Goal: Task Accomplishment & Management: Manage account settings

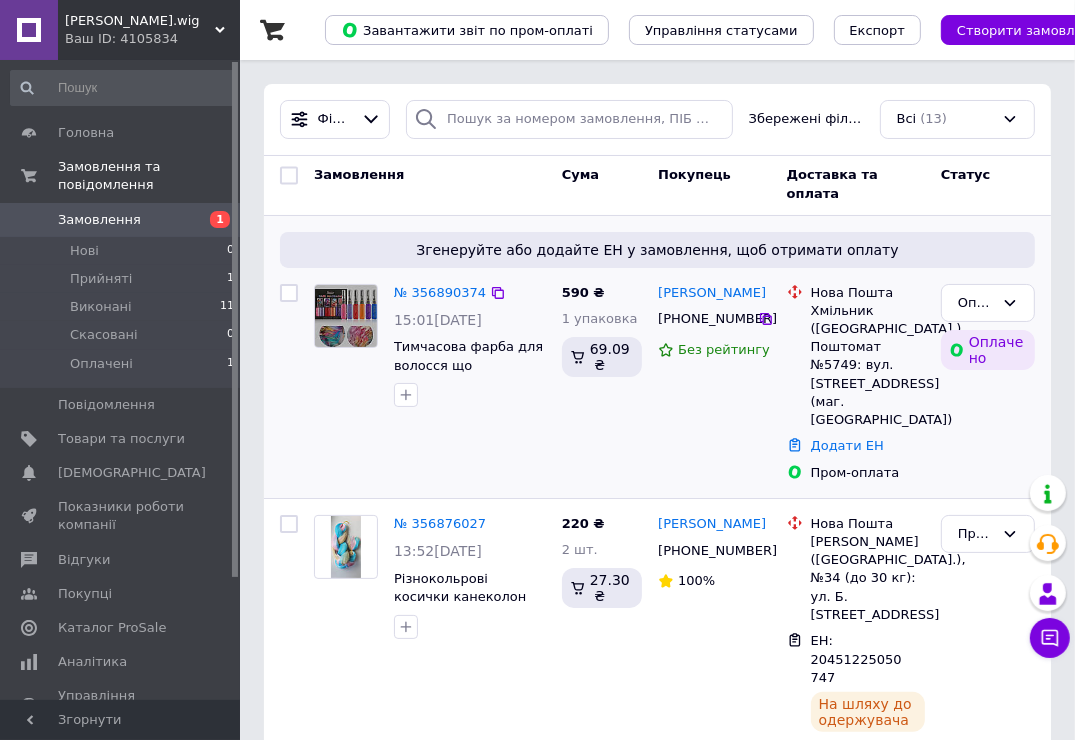
click at [328, 321] on img at bounding box center [346, 316] width 62 height 62
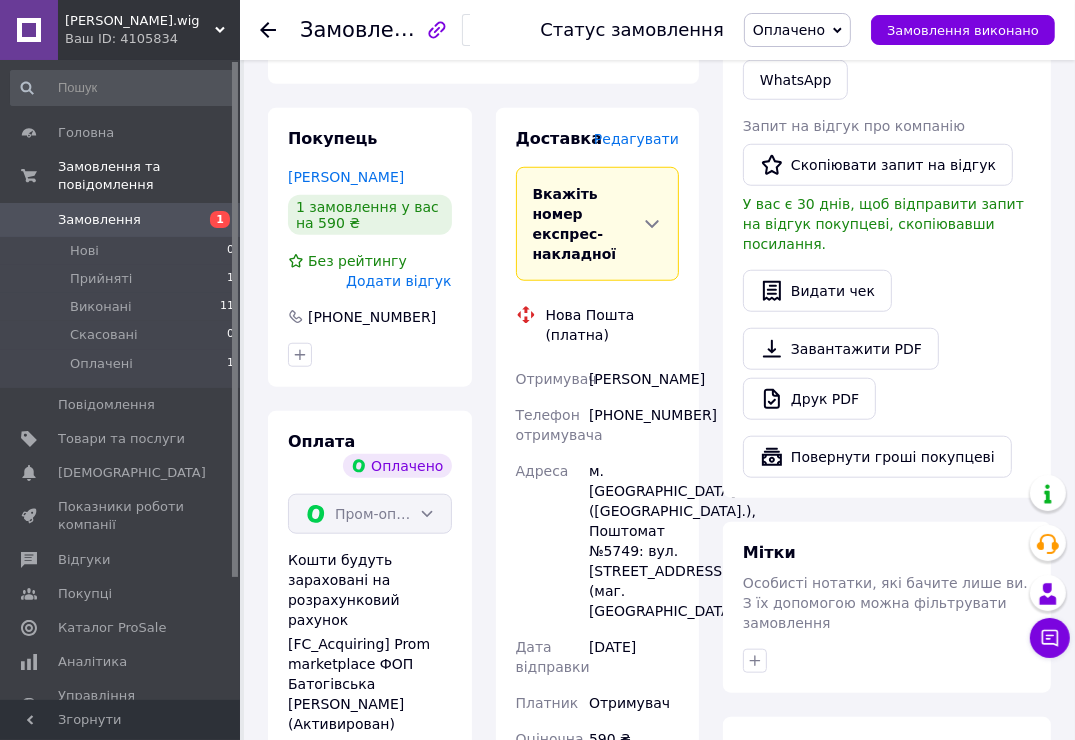
scroll to position [1200, 0]
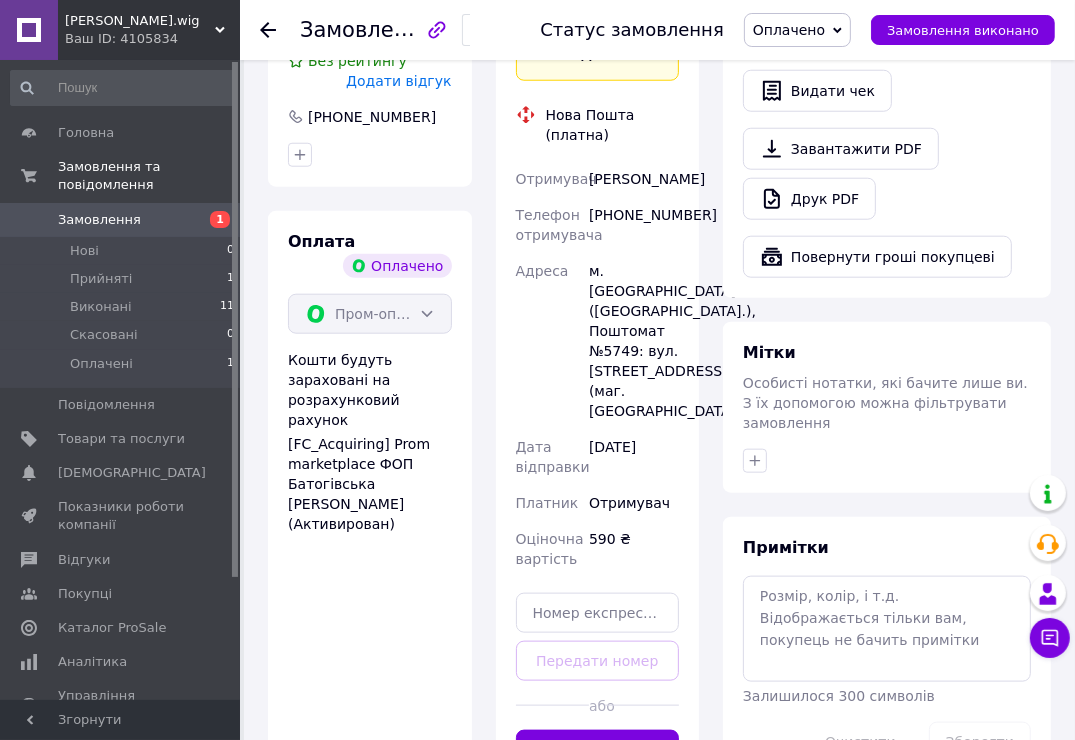
scroll to position [1401, 0]
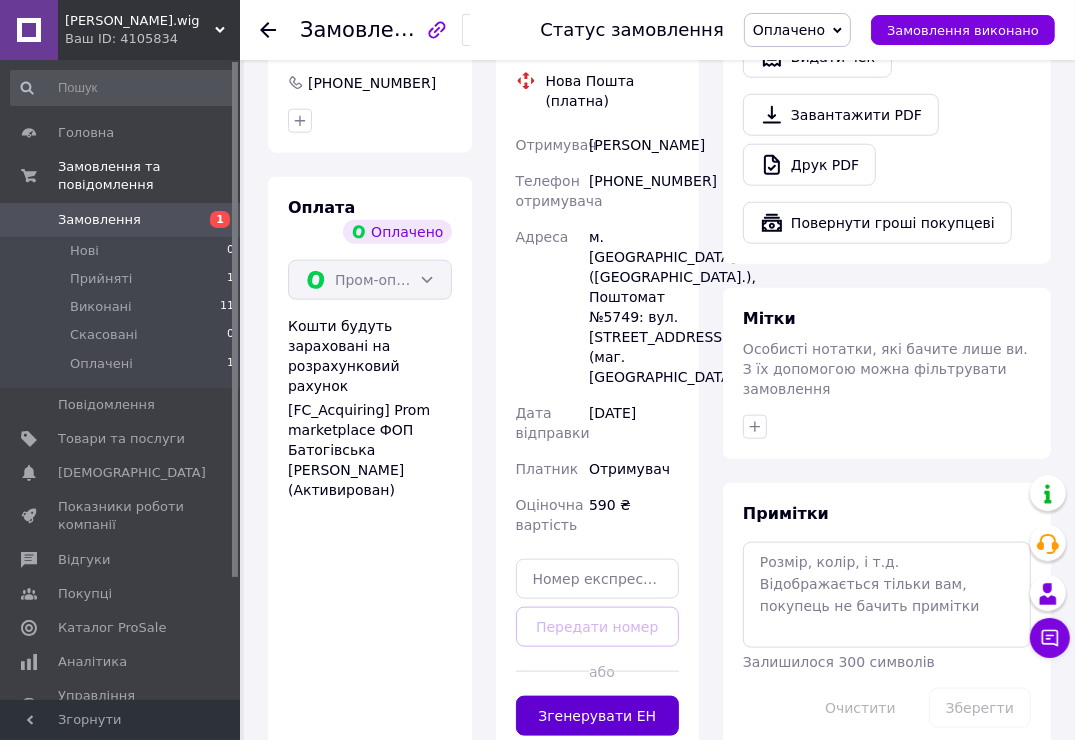
click at [568, 696] on button "Згенерувати ЕН" at bounding box center [598, 716] width 164 height 40
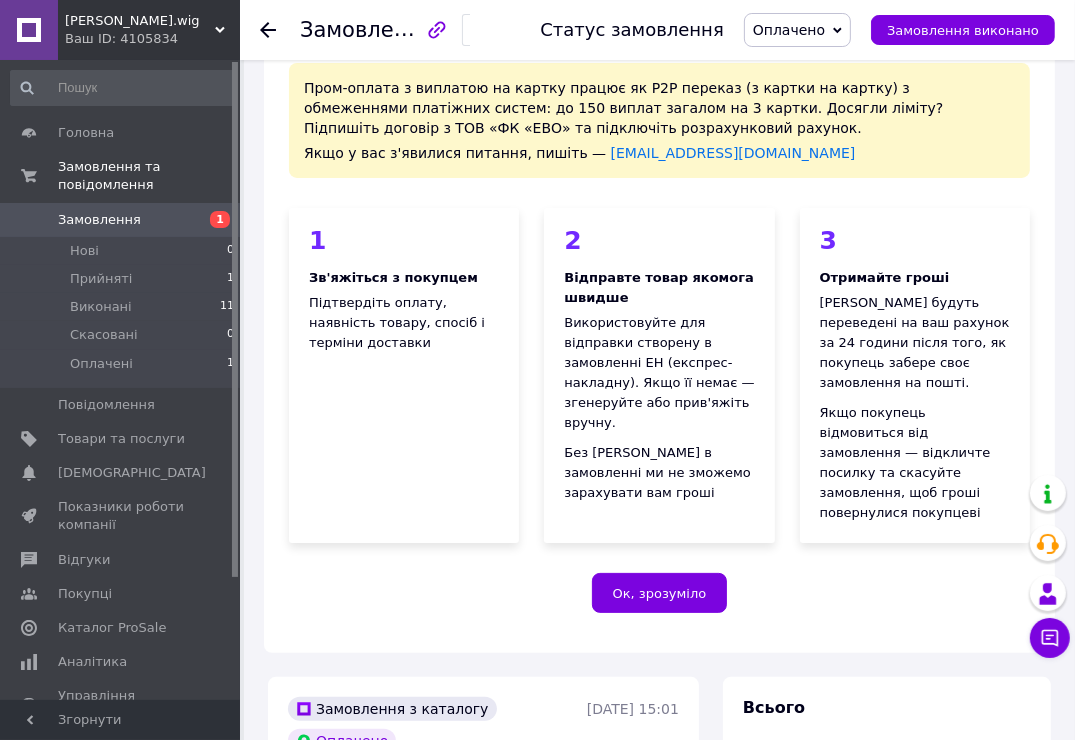
scroll to position [0, 0]
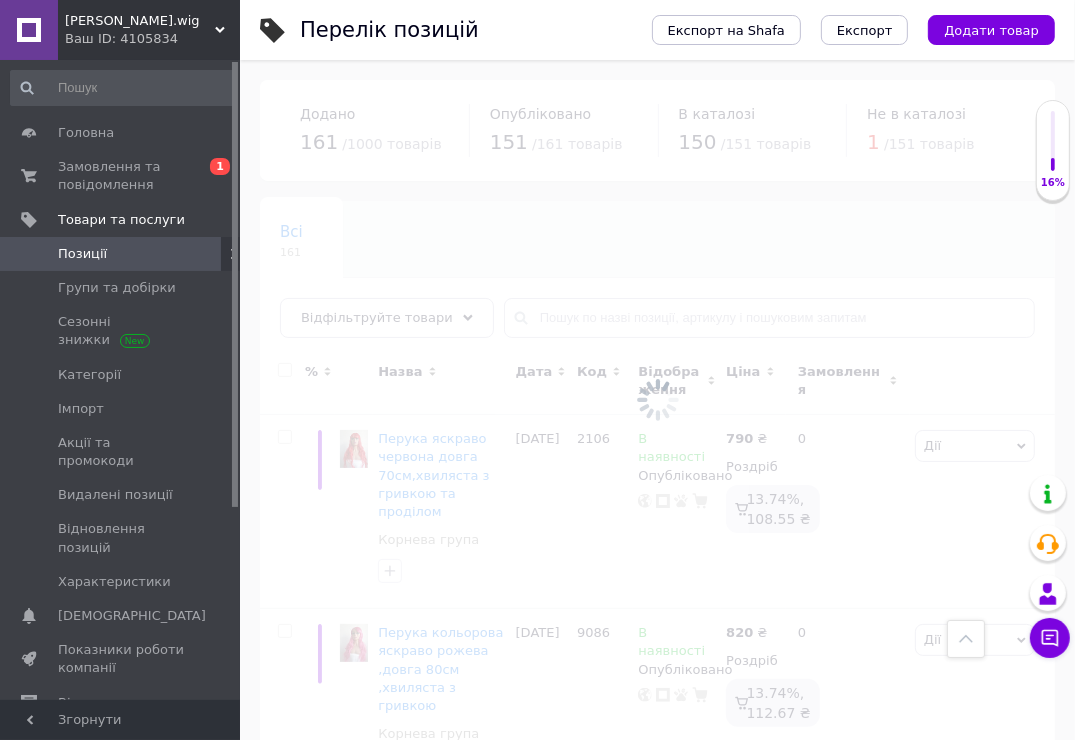
scroll to position [3345, 0]
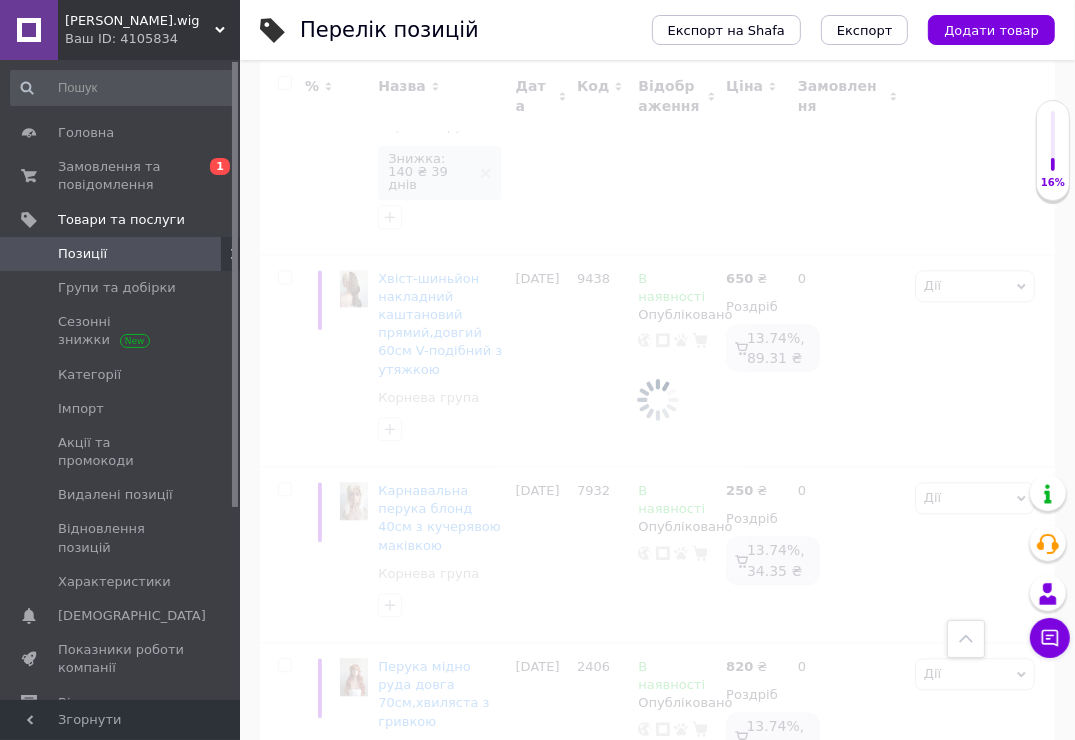
scroll to position [3390, 0]
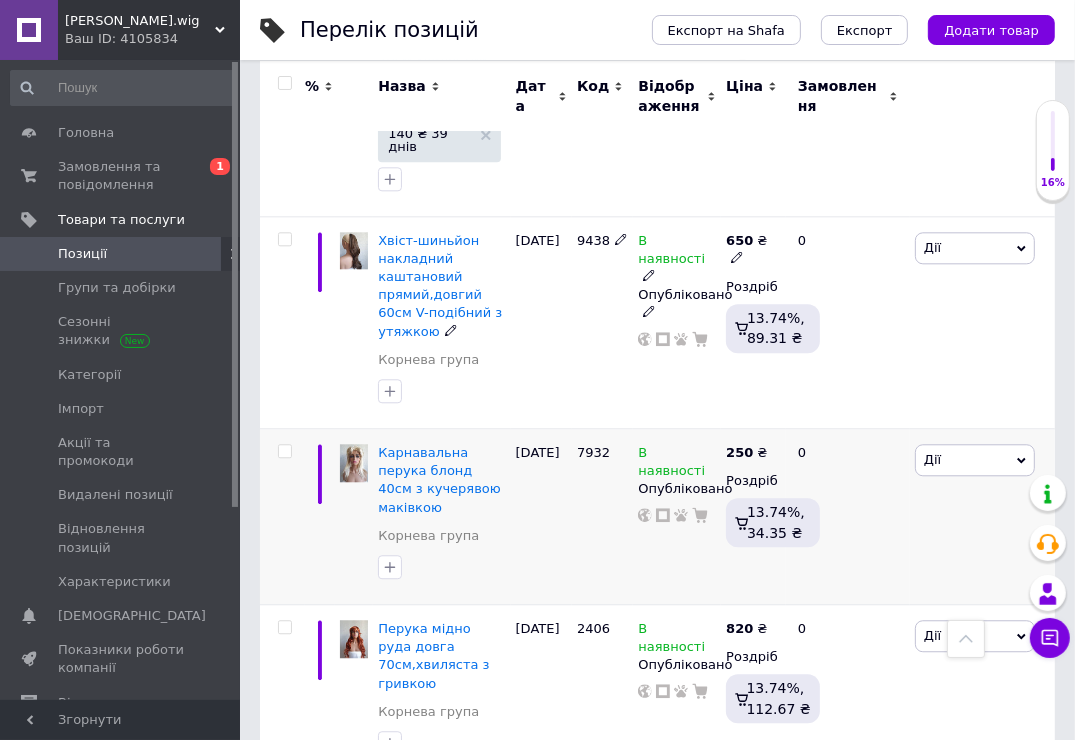
scroll to position [3389, 0]
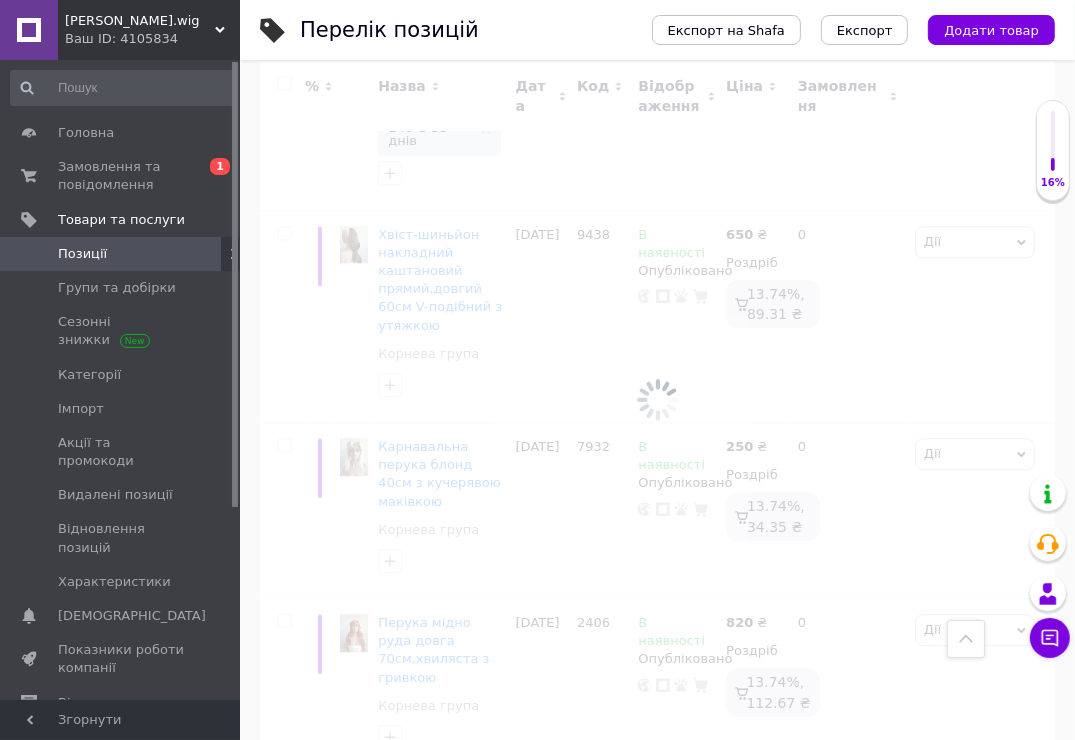
scroll to position [3344, 0]
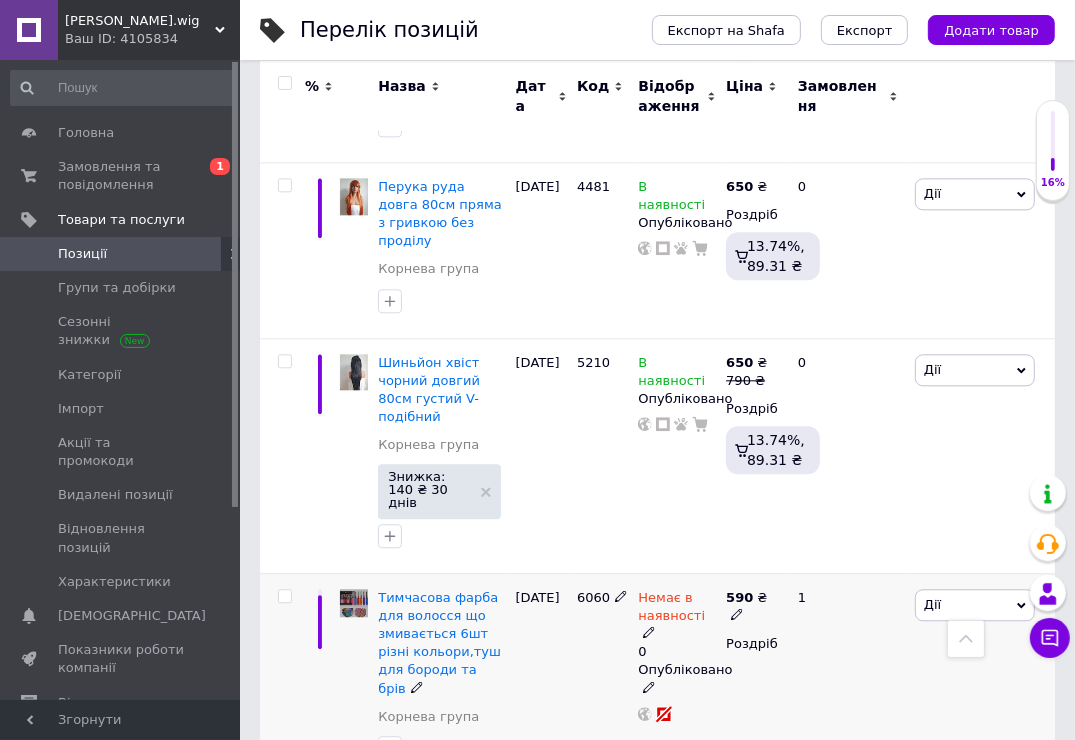
click at [358, 589] on img at bounding box center [354, 603] width 28 height 28
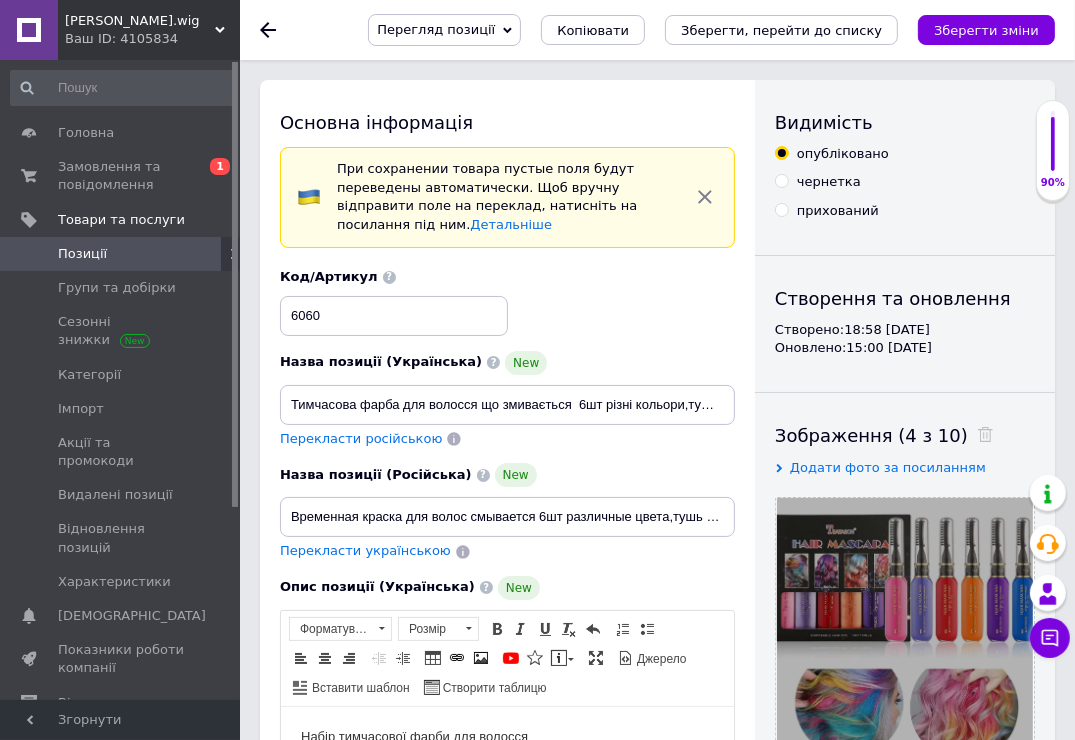
click at [781, 213] on input "прихований" at bounding box center [781, 209] width 13 height 13
radio input "true"
click at [968, 18] on button "Зберегти зміни" at bounding box center [986, 30] width 137 height 30
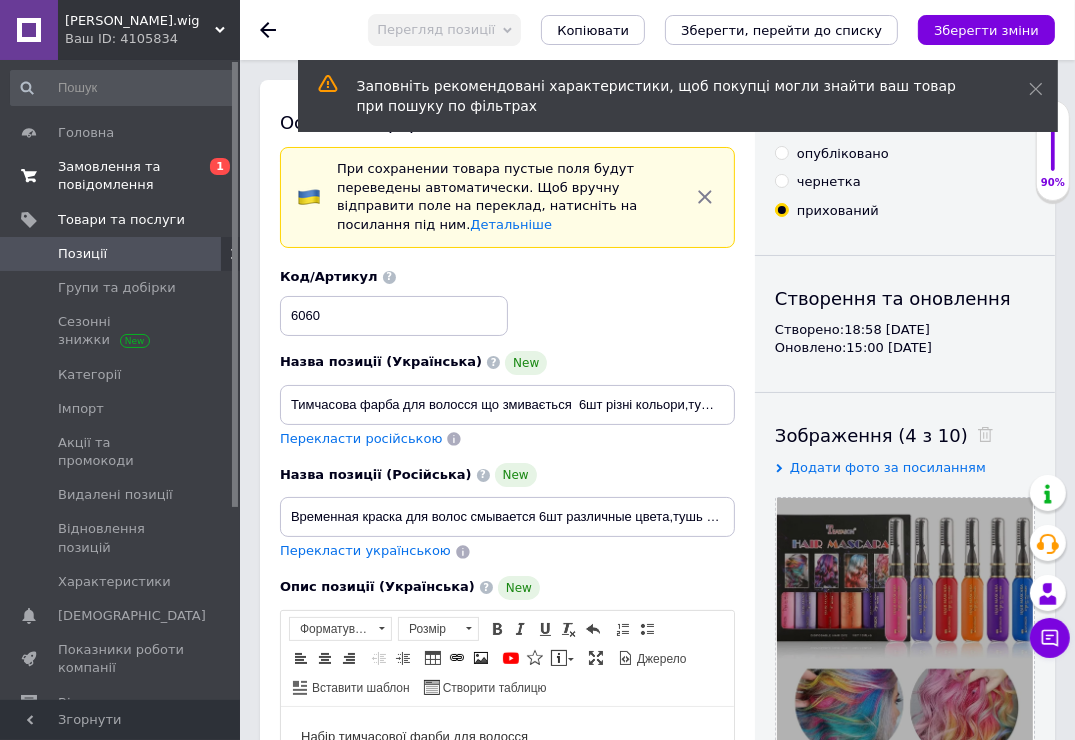
click at [140, 176] on span "Замовлення та повідомлення" at bounding box center [121, 176] width 127 height 36
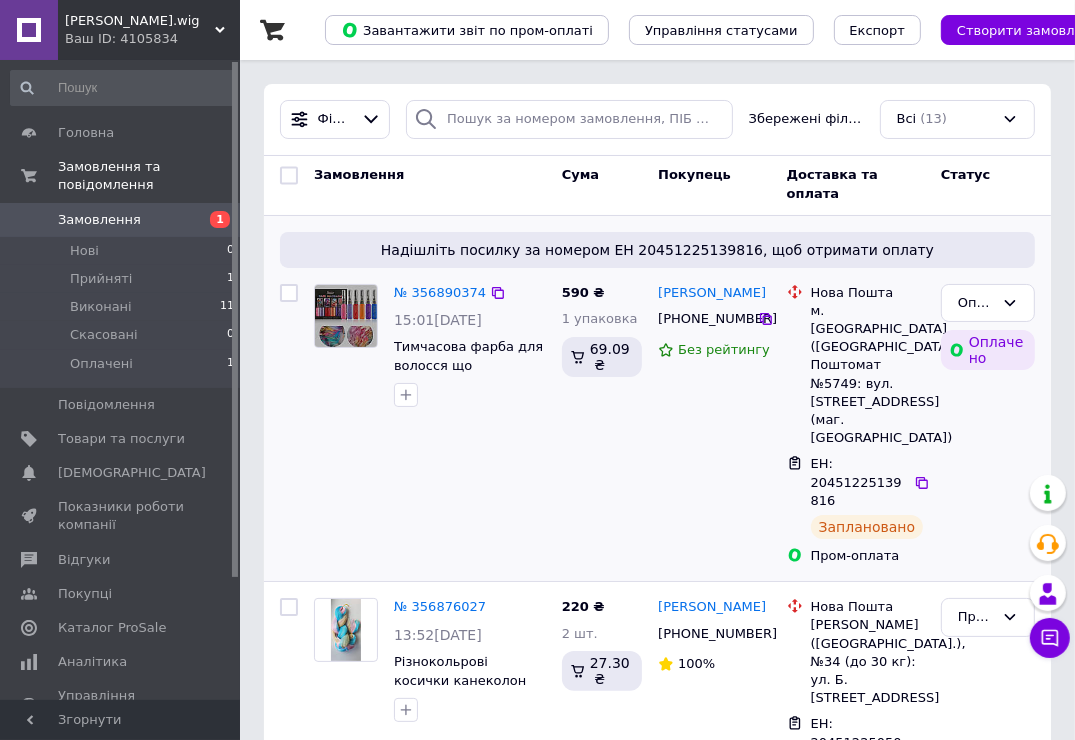
click at [359, 320] on img at bounding box center [346, 316] width 62 height 62
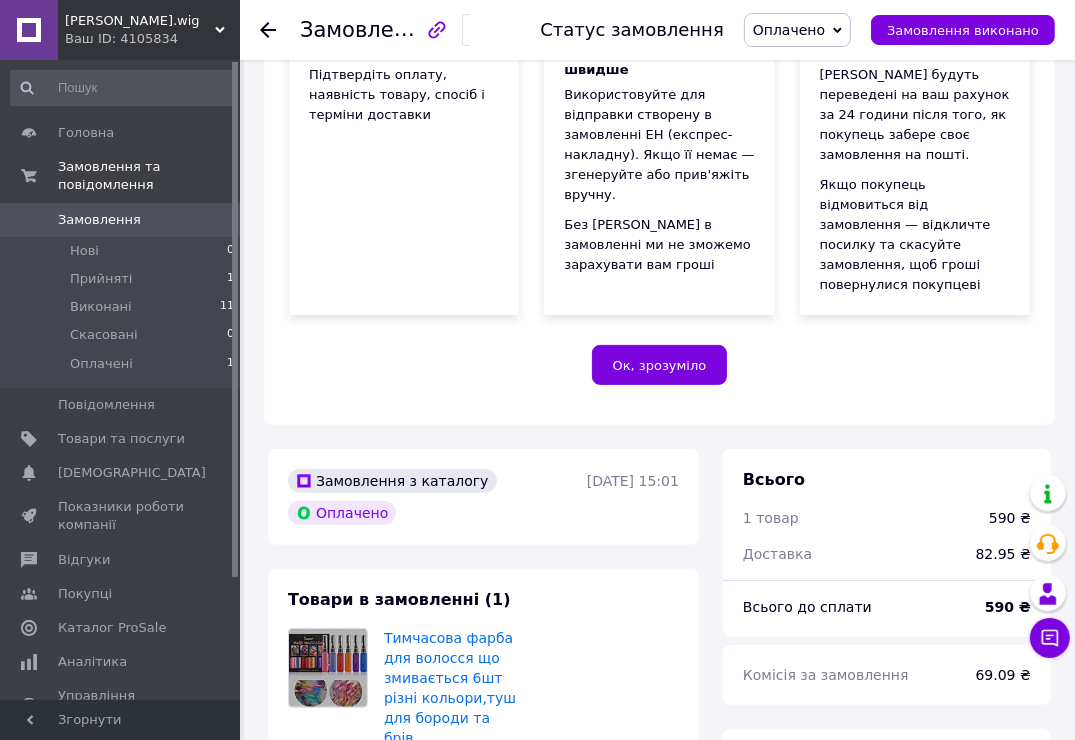
scroll to position [500, 0]
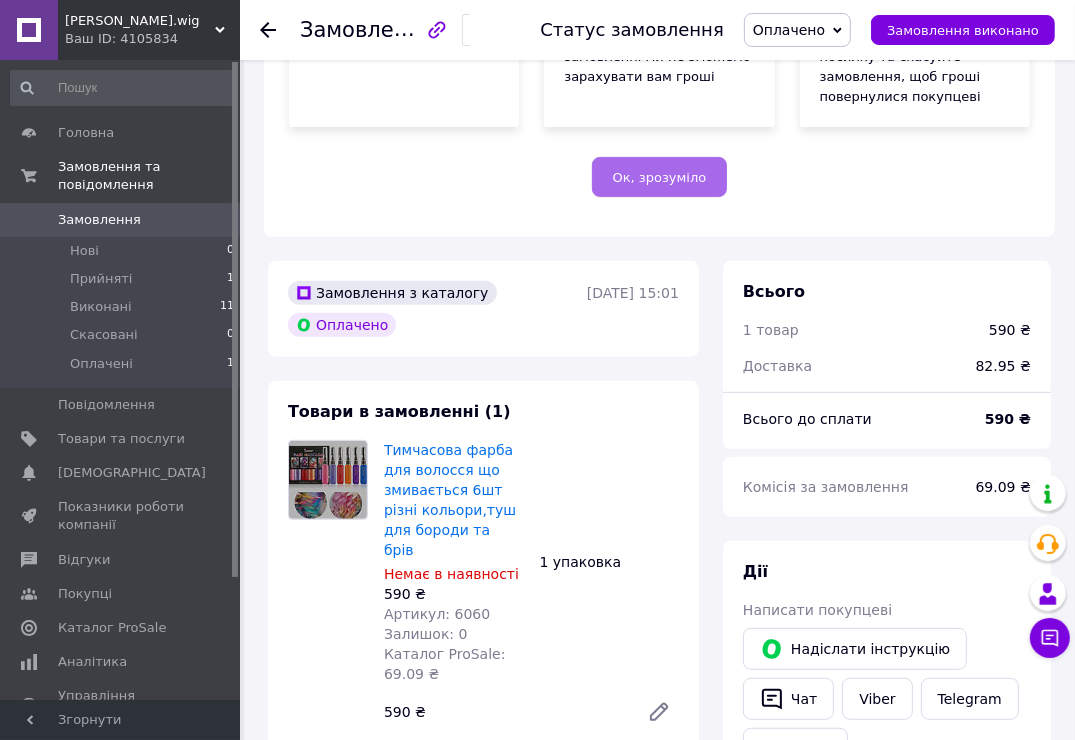
click at [684, 170] on span "Ок, зрозуміло" at bounding box center [660, 177] width 94 height 15
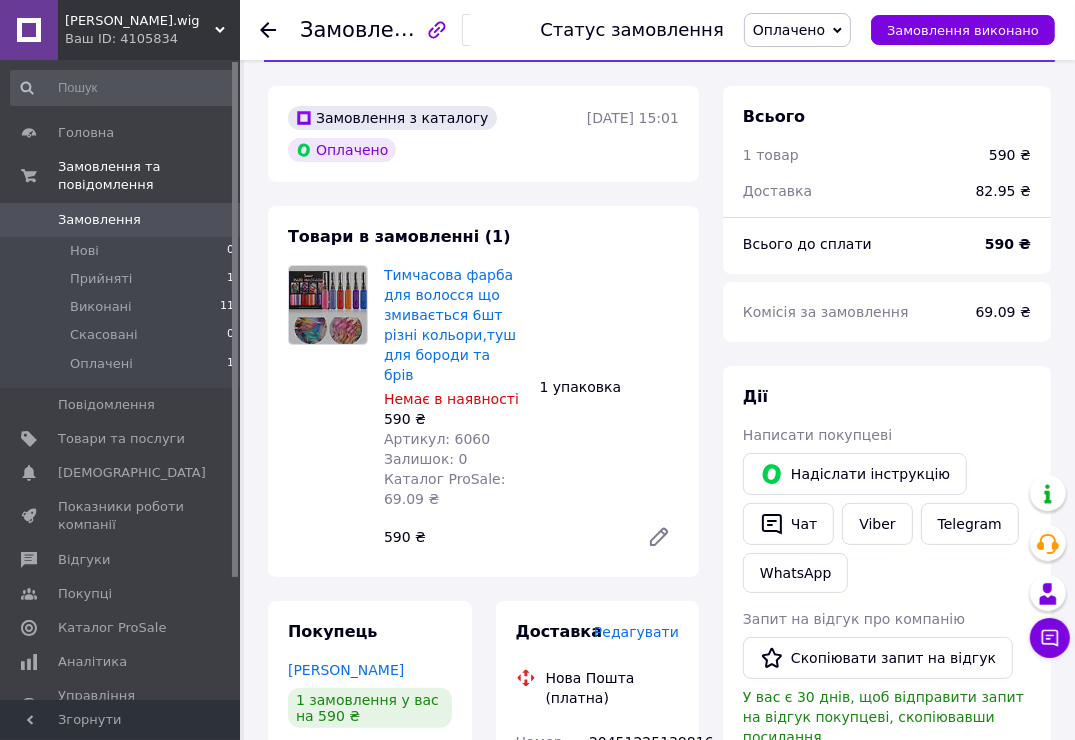
scroll to position [0, 0]
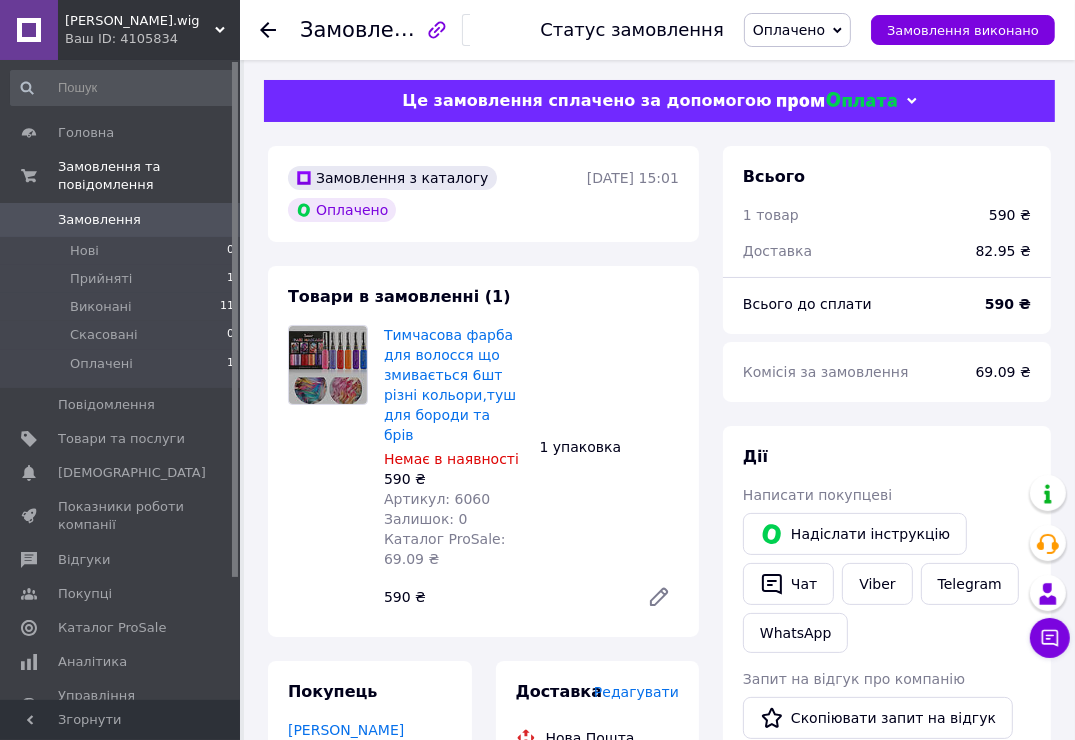
click at [907, 99] on icon at bounding box center [912, 101] width 10 height 10
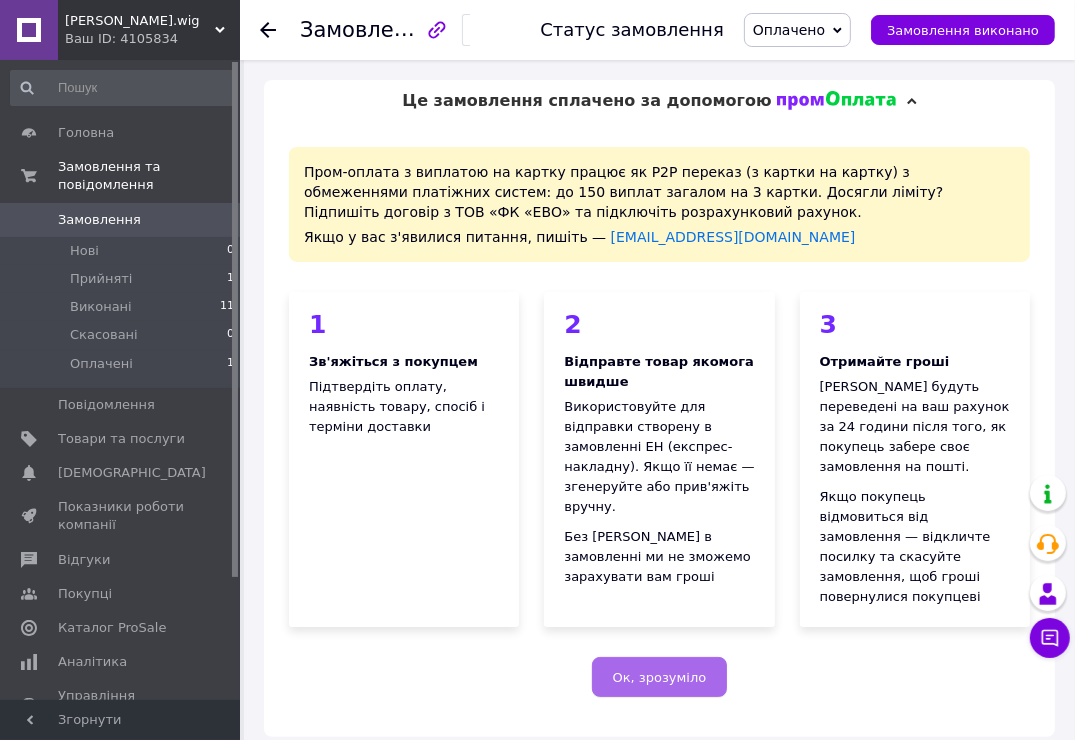
click at [649, 670] on span "Ок, зрозуміло" at bounding box center [660, 677] width 94 height 15
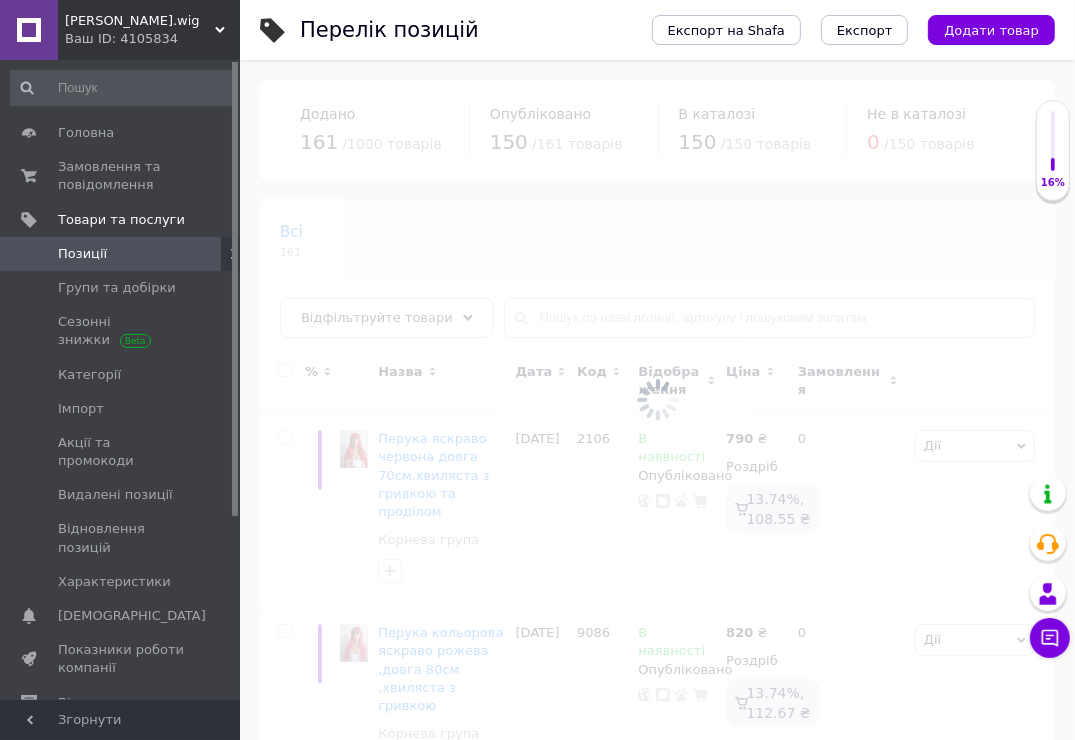
scroll to position [3345, 0]
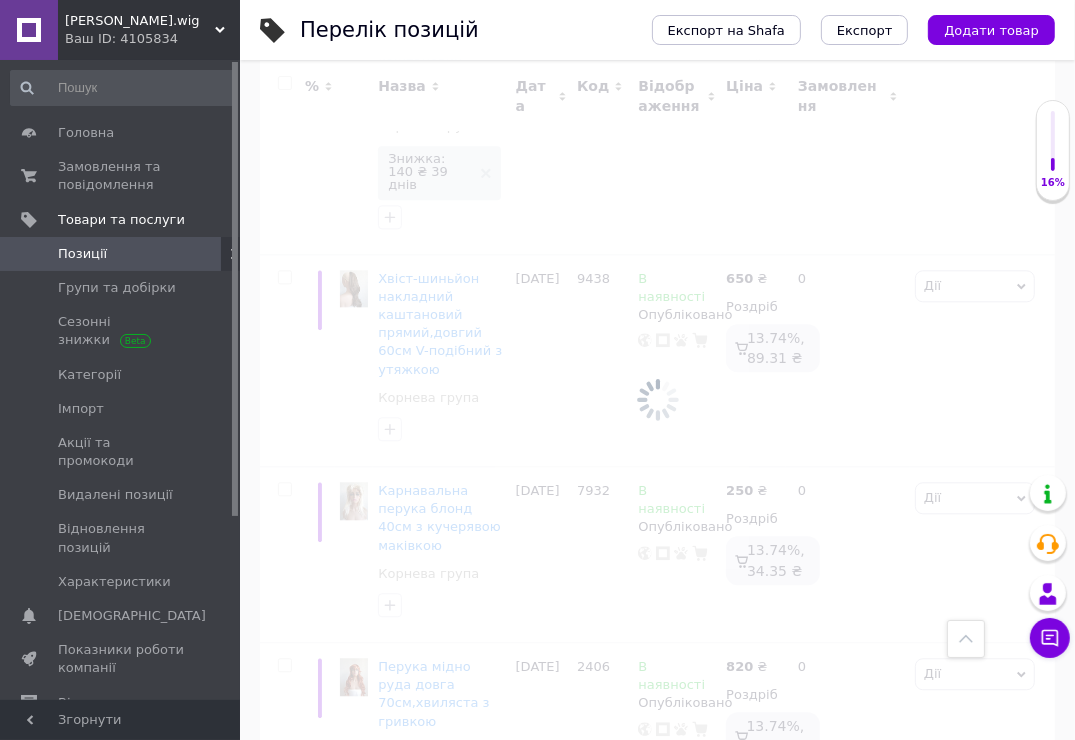
scroll to position [3390, 0]
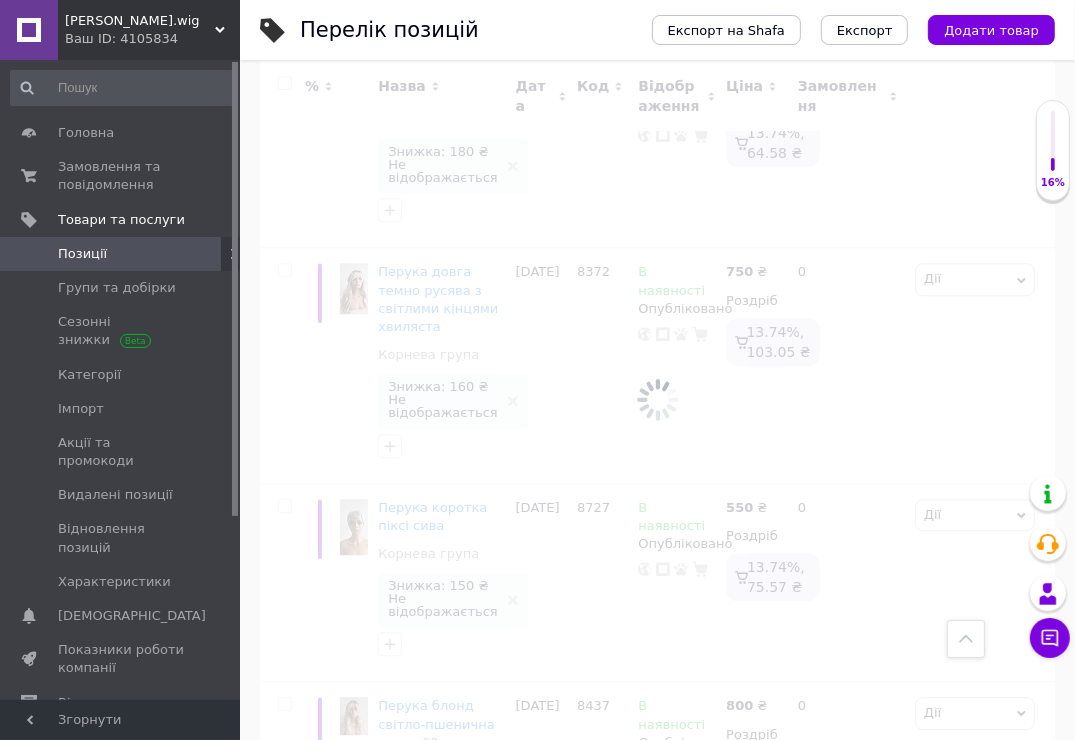
scroll to position [3298, 0]
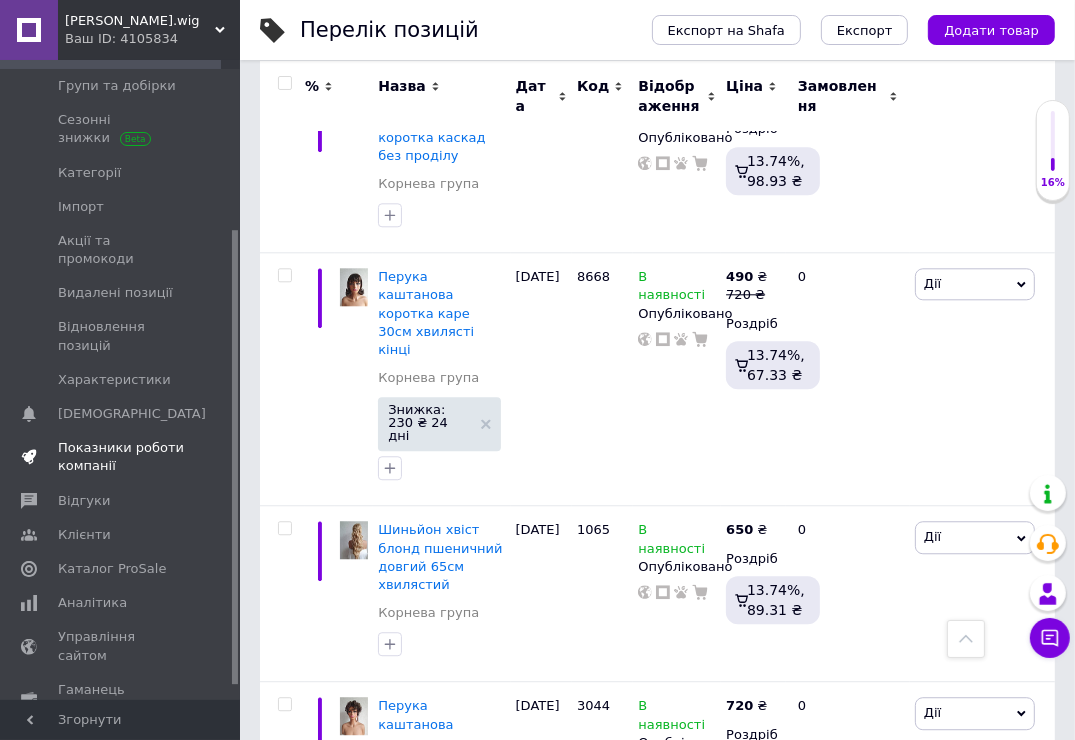
scroll to position [256, 0]
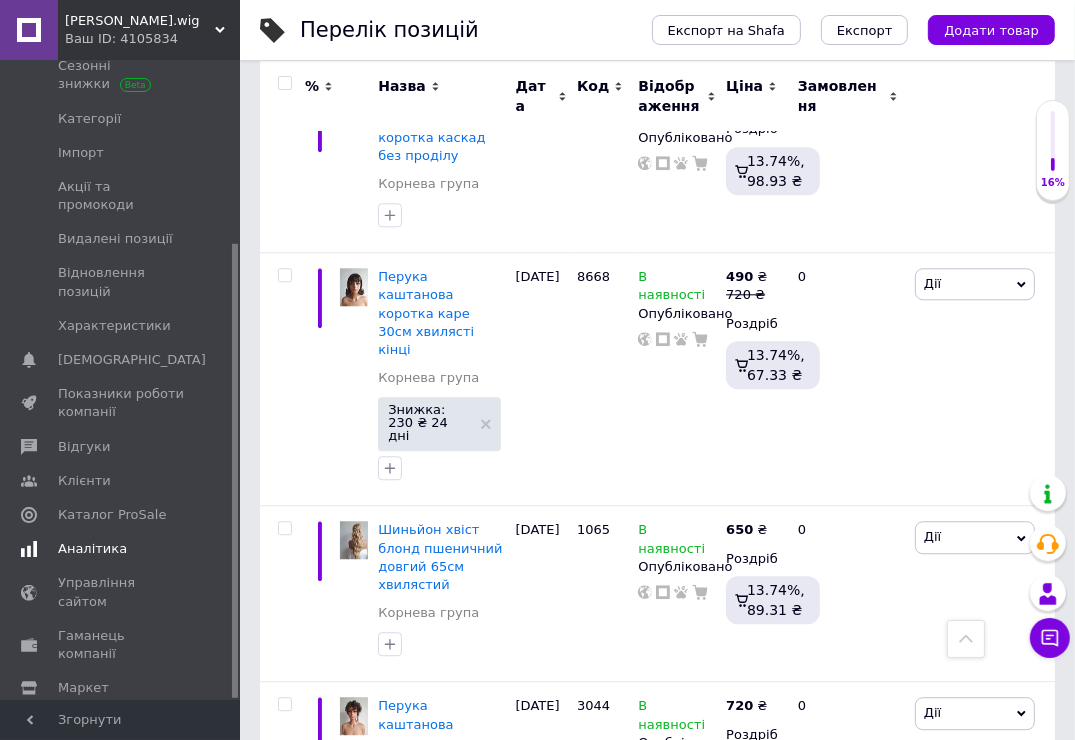
click at [89, 540] on span "Аналітика" at bounding box center [92, 549] width 69 height 18
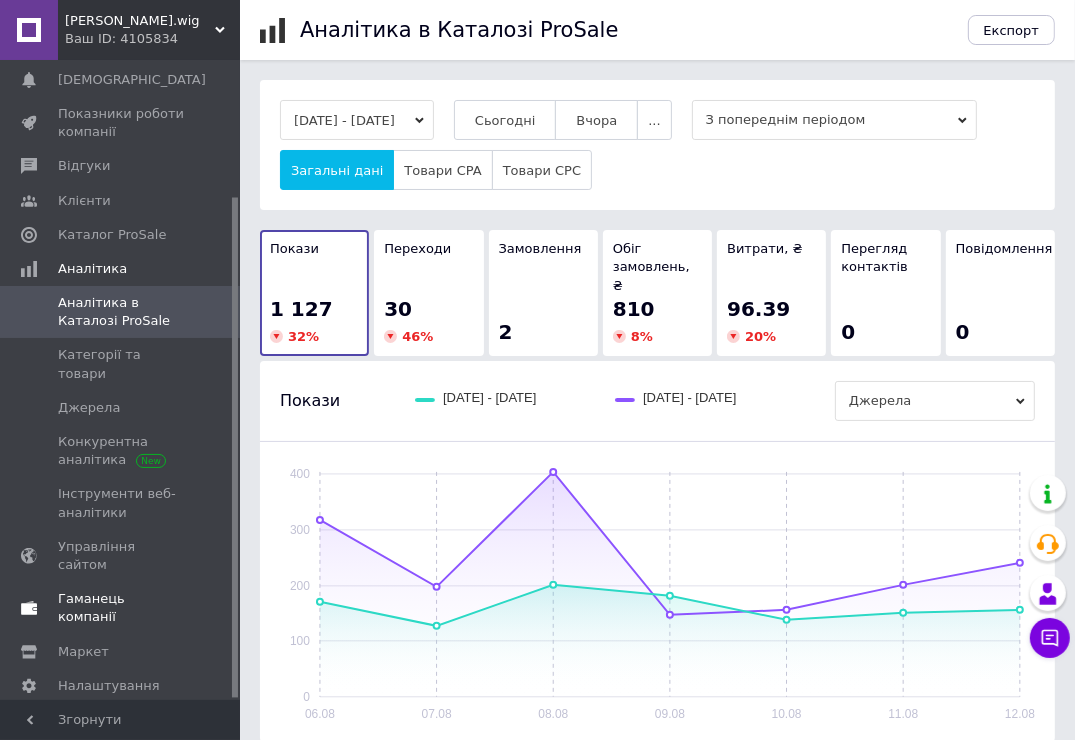
click at [87, 590] on span "Гаманець компанії" at bounding box center [121, 608] width 127 height 36
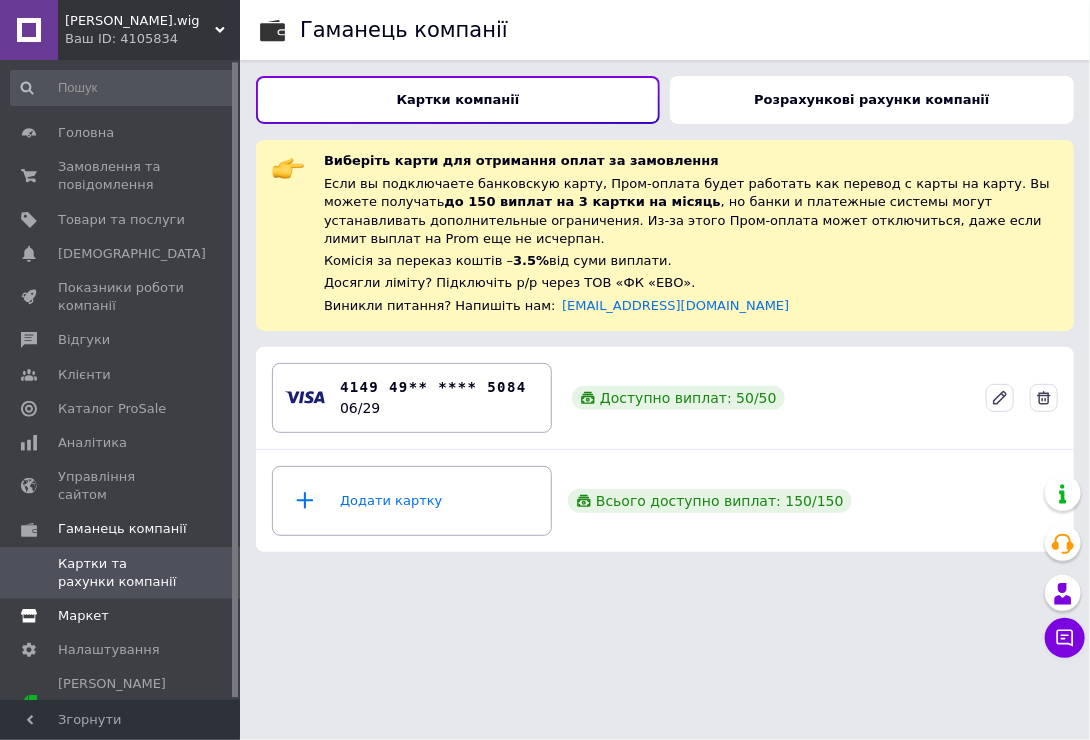
click at [93, 607] on span "Маркет" at bounding box center [83, 616] width 51 height 18
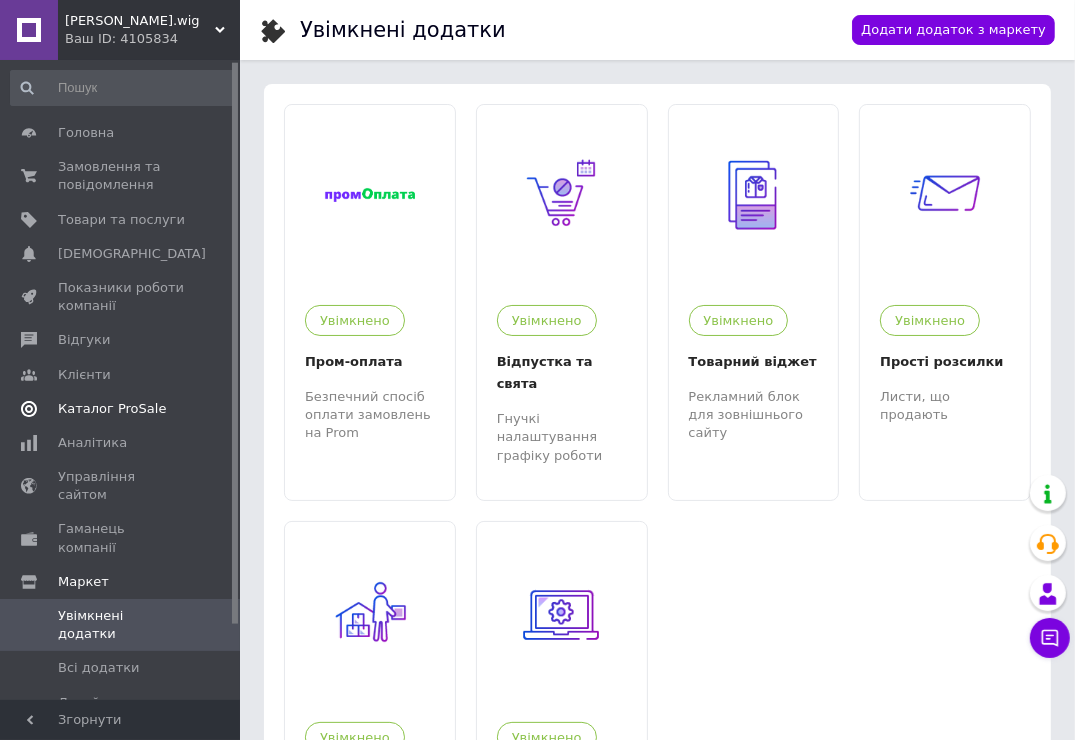
click at [107, 408] on span "Каталог ProSale" at bounding box center [112, 409] width 108 height 18
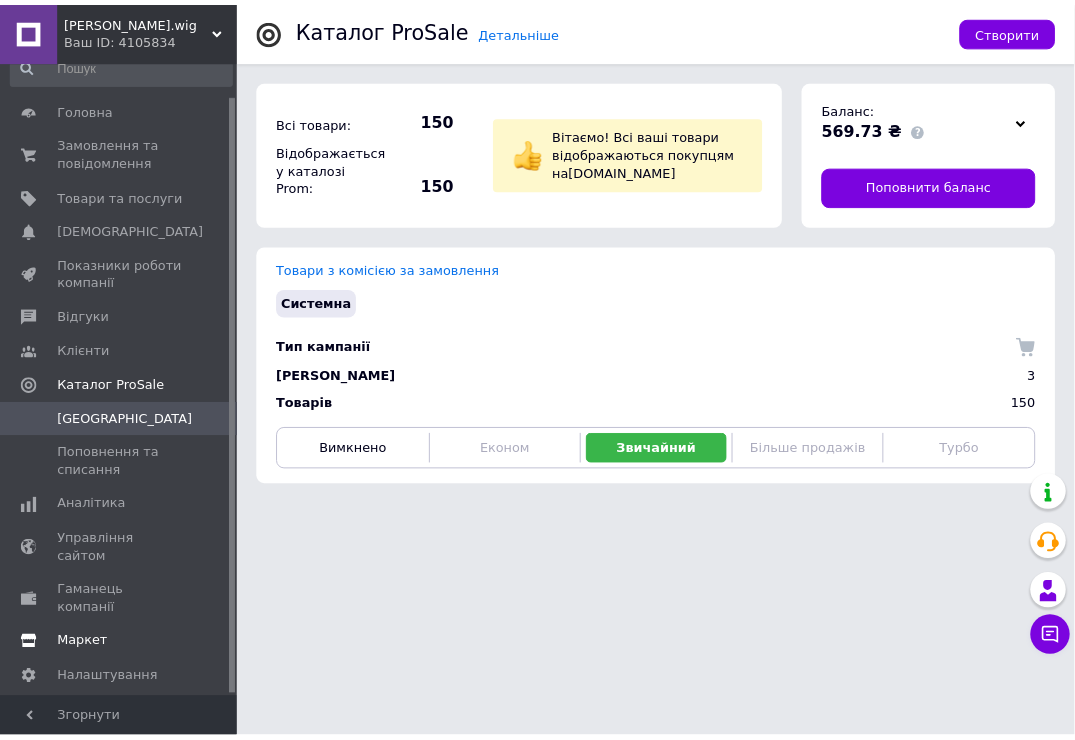
scroll to position [35, 0]
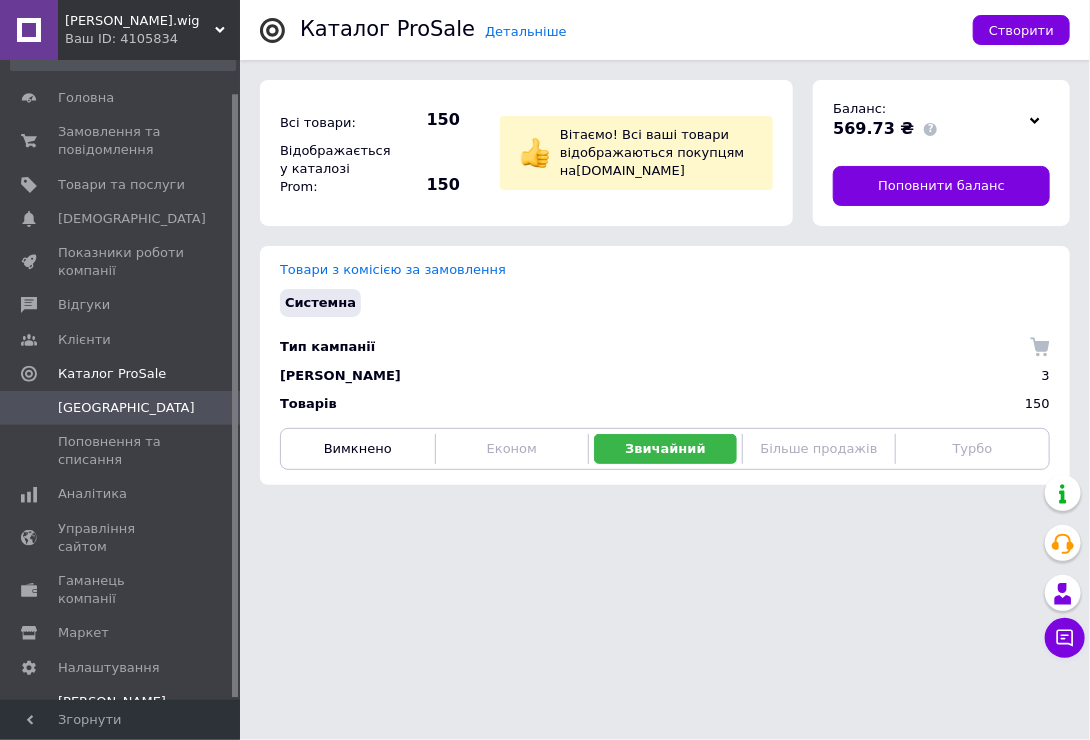
click at [127, 693] on span "[PERSON_NAME] та рахунки Prom мікс 1 000" at bounding box center [121, 720] width 127 height 55
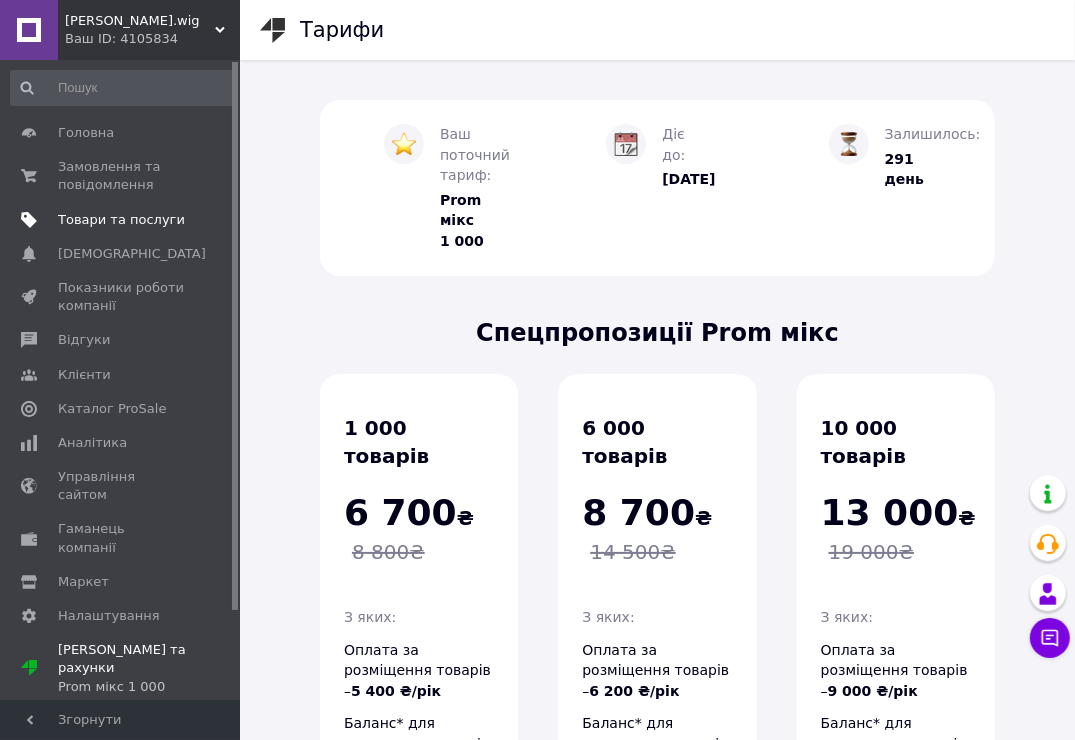
click at [133, 215] on span "Товари та послуги" at bounding box center [121, 220] width 127 height 18
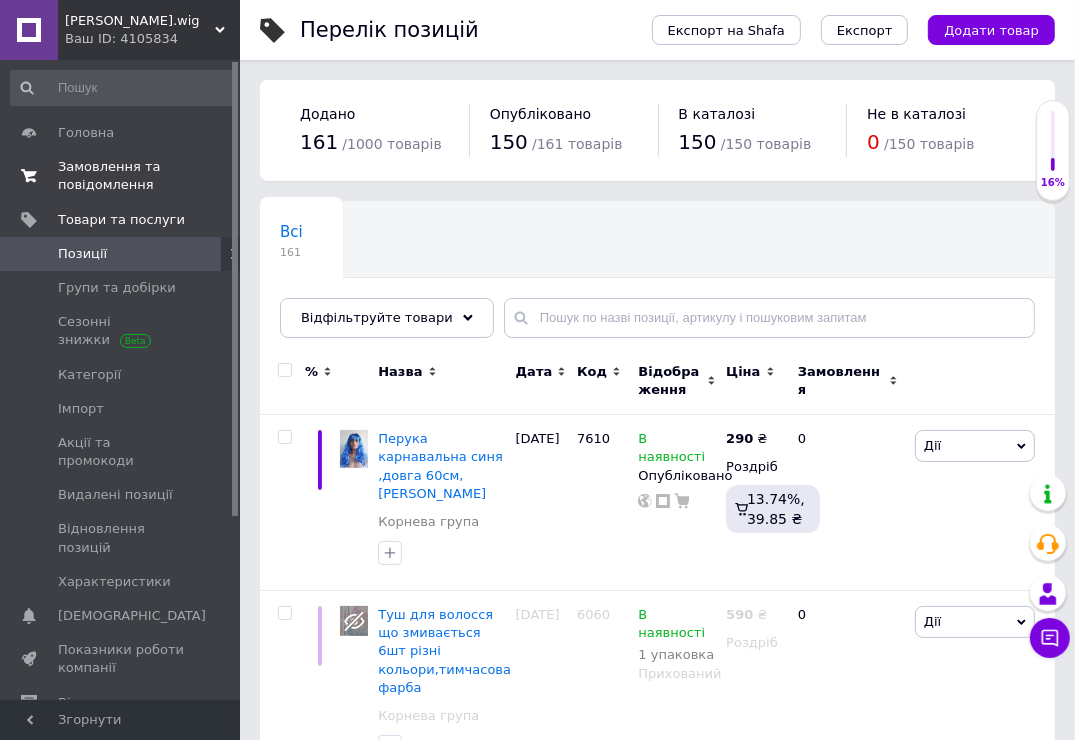
click at [92, 180] on span "Замовлення та повідомлення" at bounding box center [121, 176] width 127 height 36
